Goal: Task Accomplishment & Management: Manage account settings

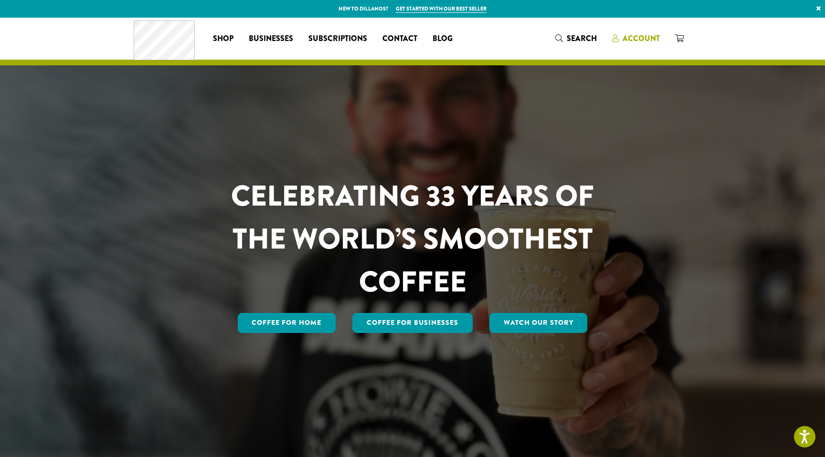
click at [631, 37] on span "Account" at bounding box center [640, 38] width 37 height 11
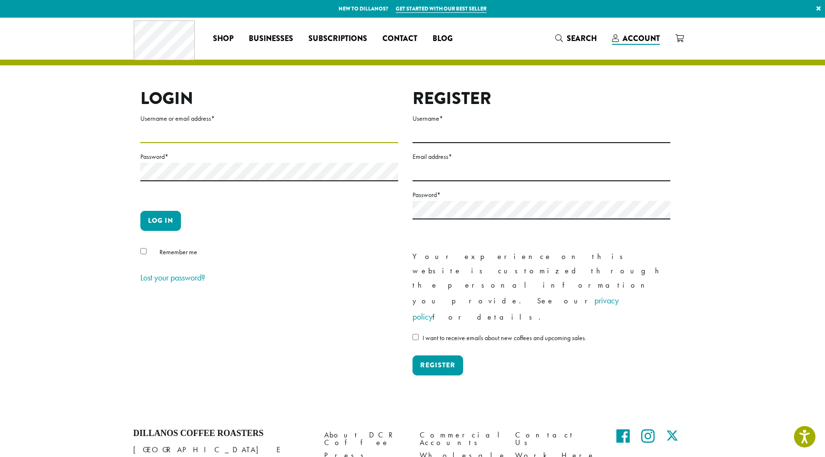
click at [257, 138] on input "Username or email address *" at bounding box center [269, 134] width 258 height 19
type input "**********"
click at [140, 211] on button "Log in" at bounding box center [160, 221] width 41 height 20
